Goal: Information Seeking & Learning: Learn about a topic

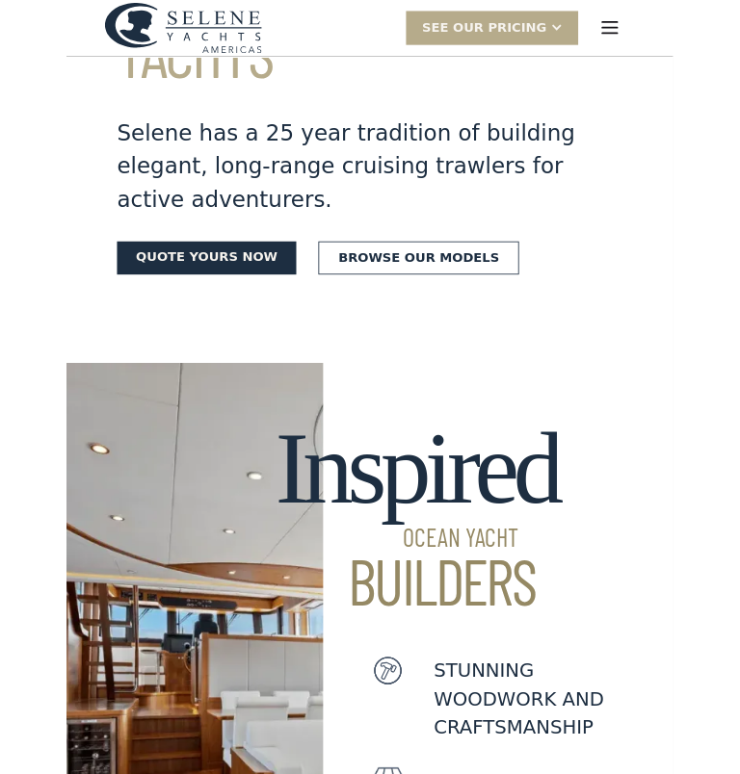
scroll to position [114, 0]
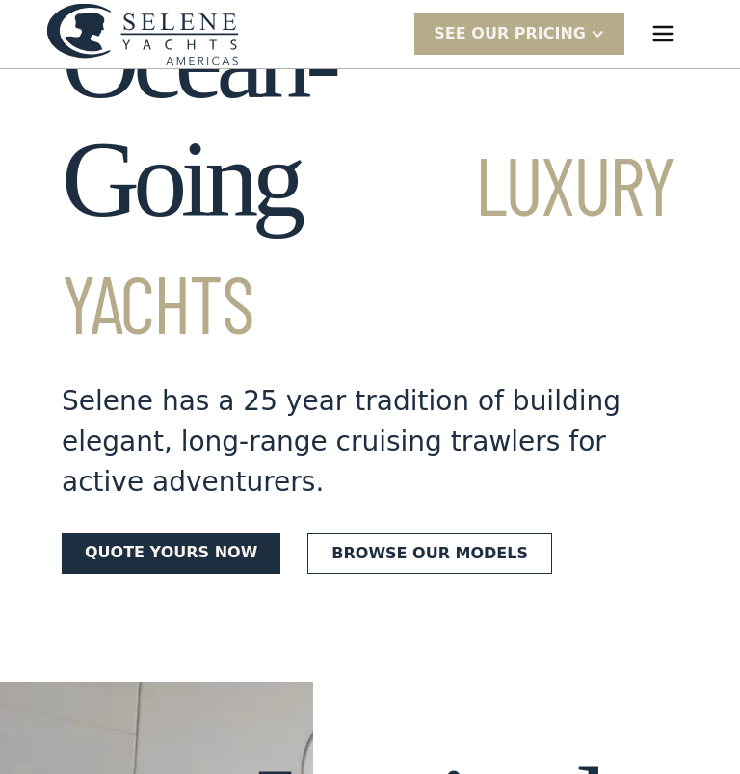
click at [454, 533] on link "Browse our models" at bounding box center [429, 553] width 245 height 40
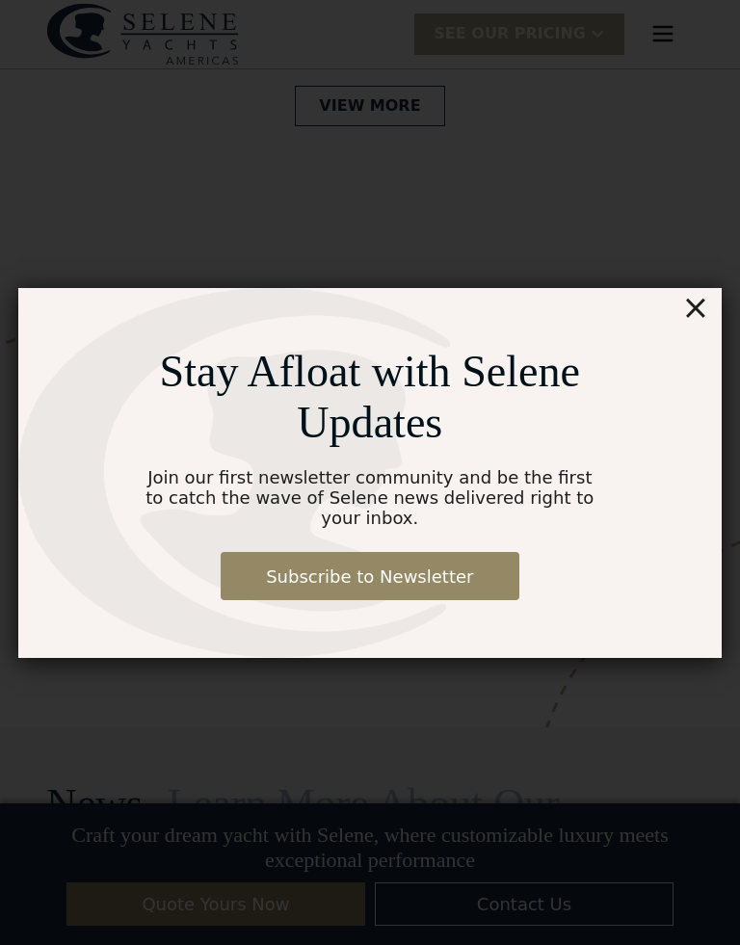
scroll to position [4934, 0]
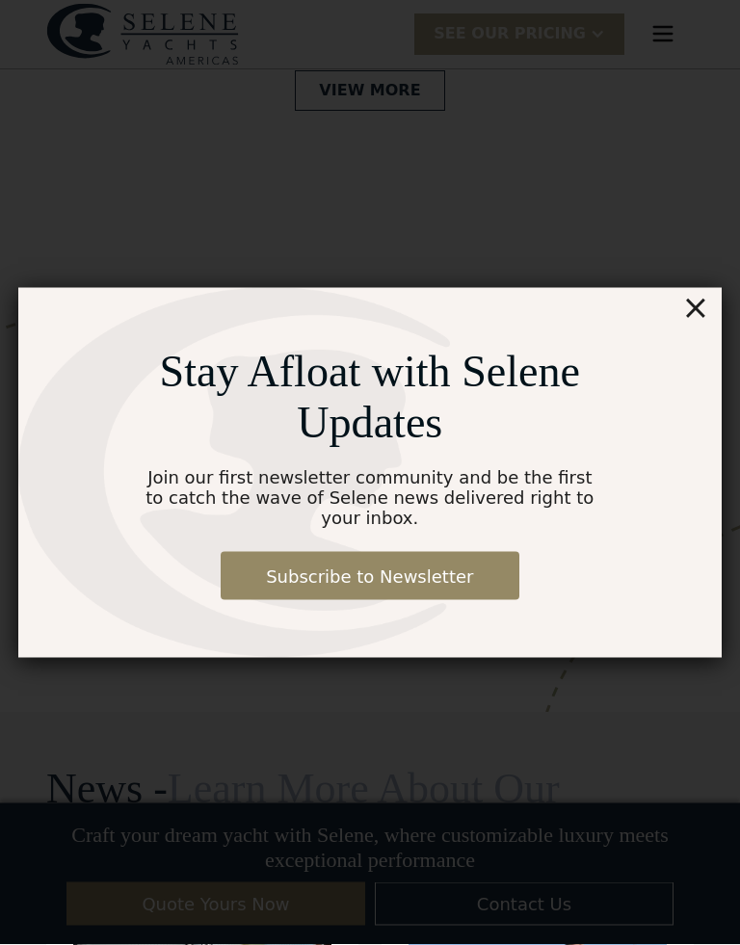
click at [709, 299] on div "×" at bounding box center [695, 307] width 28 height 39
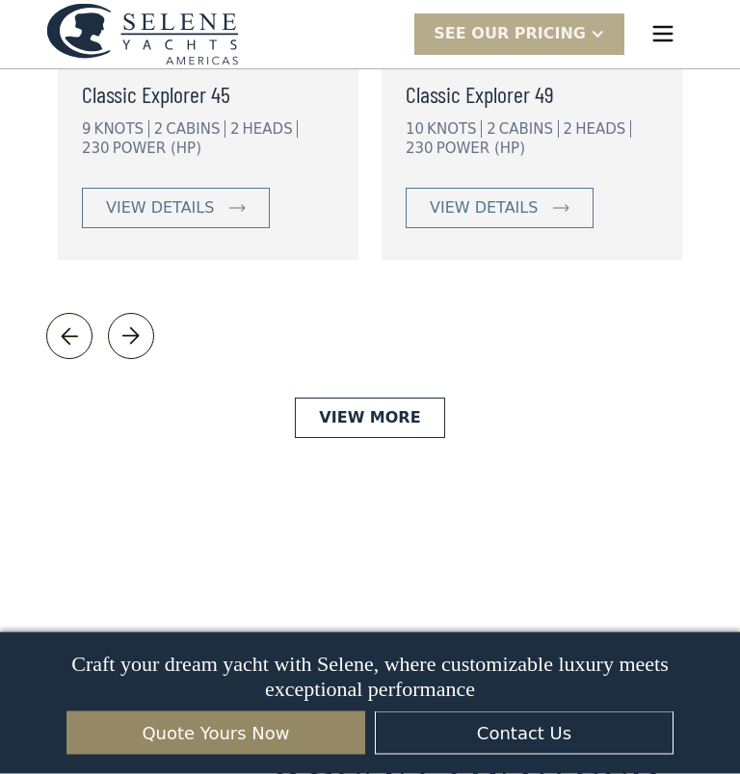
scroll to position [4608, 0]
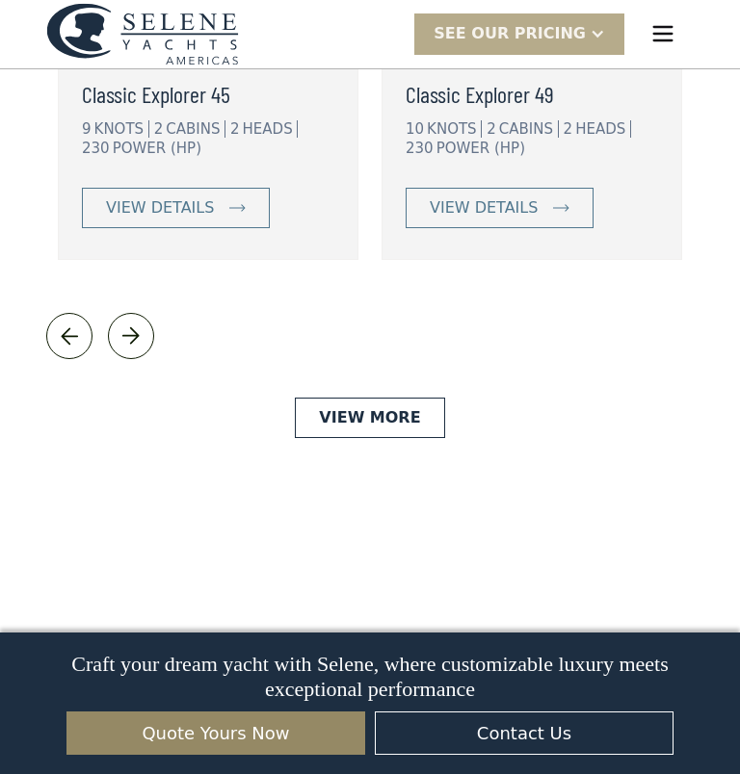
click at [405, 398] on link "View More" at bounding box center [369, 418] width 149 height 40
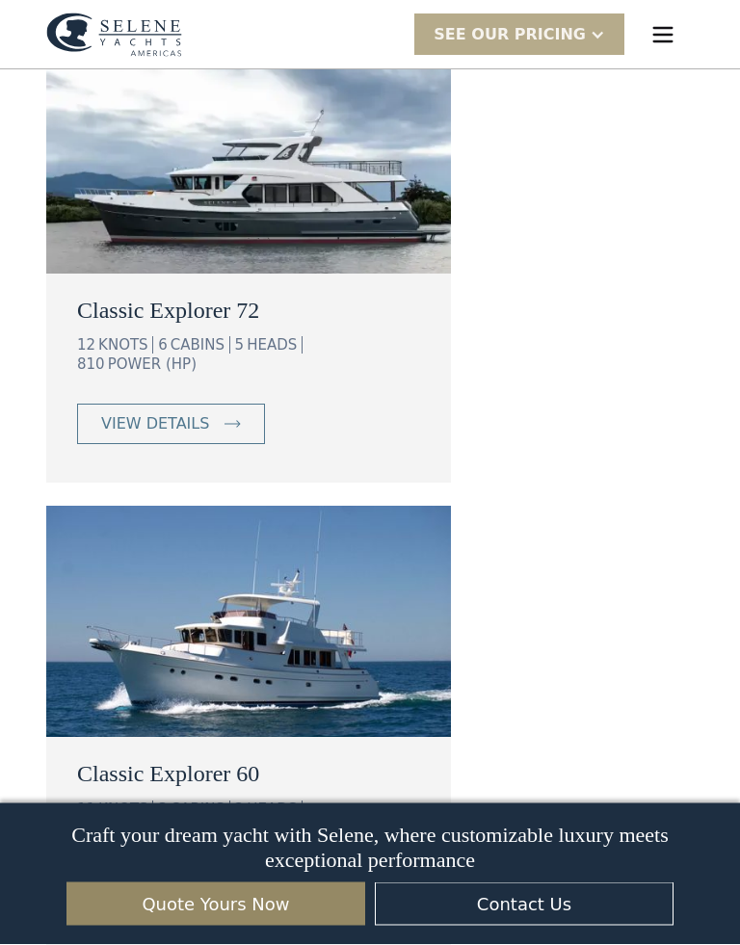
scroll to position [1839, 0]
click at [189, 412] on div "view details" at bounding box center [155, 423] width 108 height 23
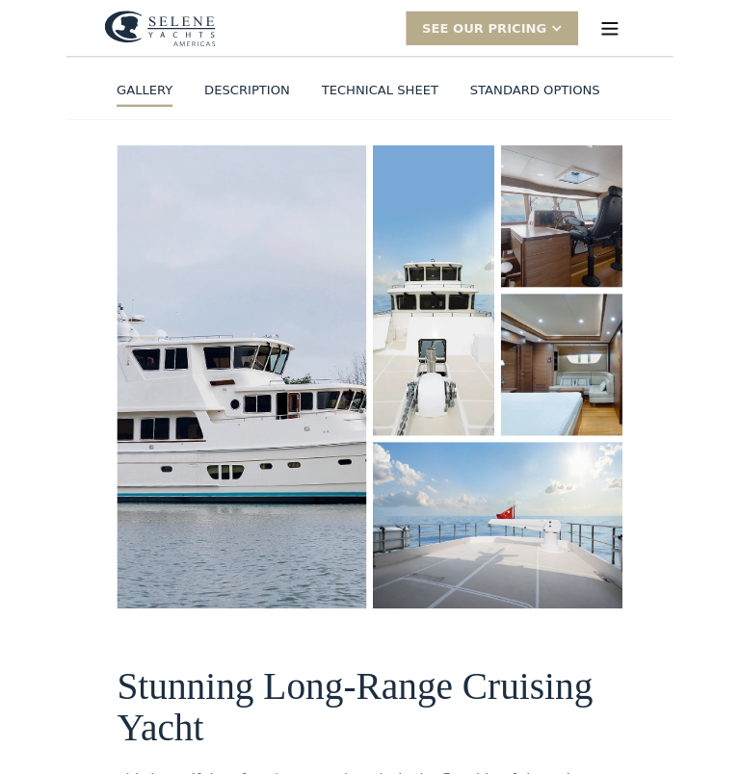
scroll to position [157, 0]
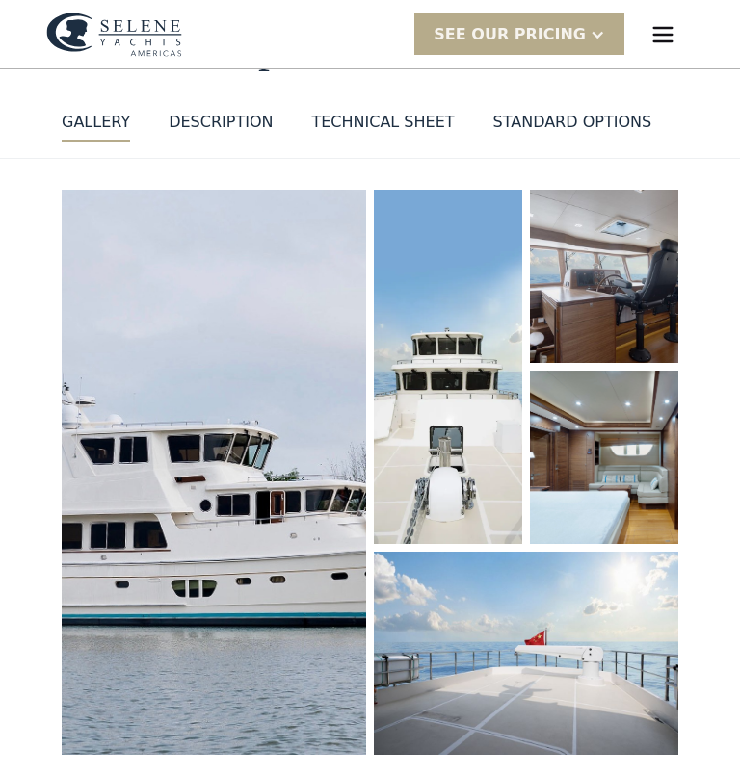
click at [379, 112] on div "Technical sheet" at bounding box center [382, 122] width 143 height 23
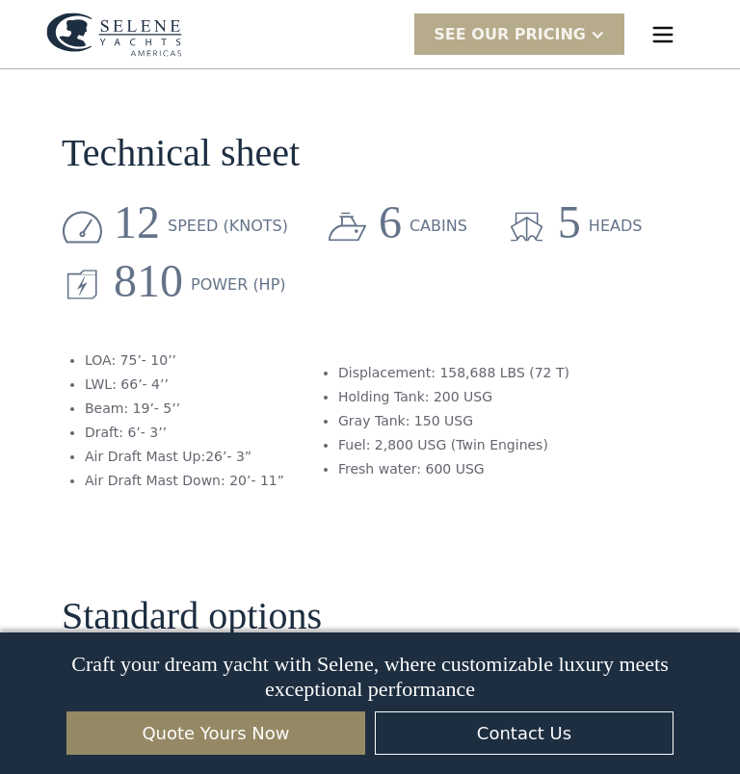
click at [598, 566] on section "Standard options Twin Cummins QSL9 405 BHP @ 2100 RPM Teak on Swim Platform, Co…" at bounding box center [370, 749] width 616 height 462
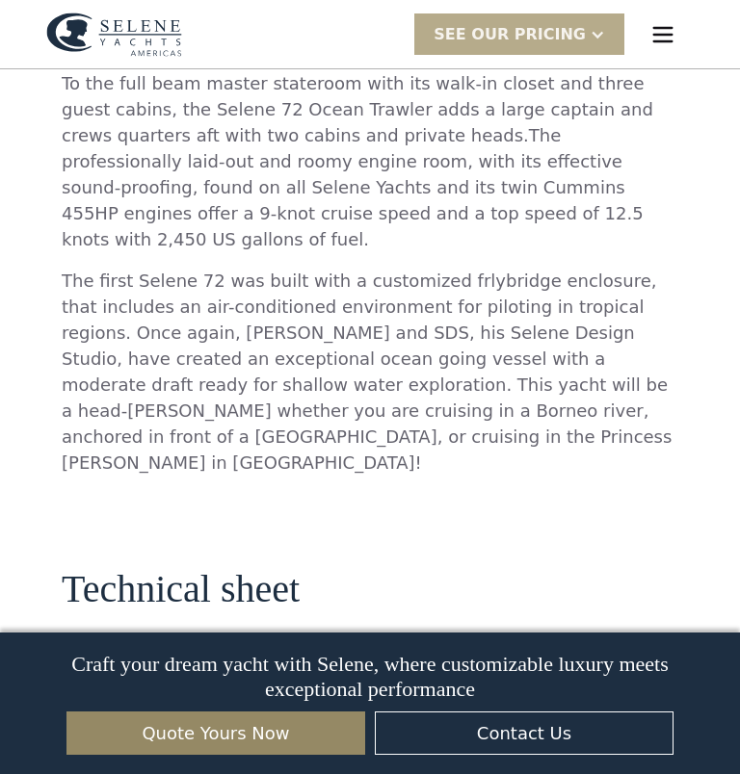
scroll to position [1312, 0]
